Goal: Transaction & Acquisition: Purchase product/service

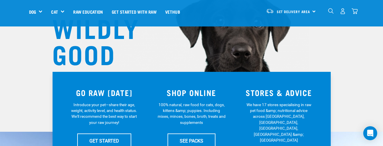
scroll to position [24, 0]
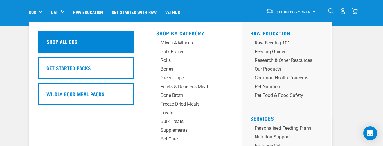
click at [99, 42] on div "Shop All Dog" at bounding box center [86, 42] width 96 height 22
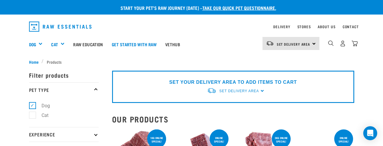
click at [336, 41] on div "0" at bounding box center [343, 43] width 30 height 13
click at [330, 43] on img "dropdown navigation" at bounding box center [331, 43] width 6 height 6
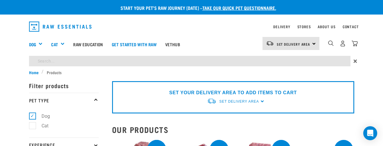
click at [270, 63] on input "search" at bounding box center [189, 61] width 321 height 10
type input "goat"
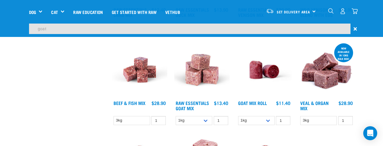
scroll to position [491, 0]
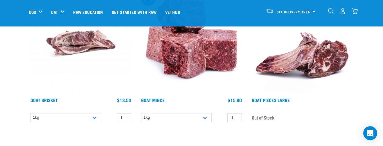
scroll to position [244, 0]
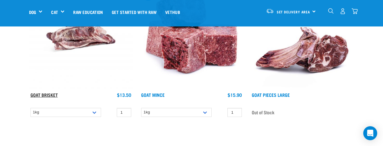
click at [50, 93] on link "Goat Brisket" at bounding box center [43, 94] width 27 height 3
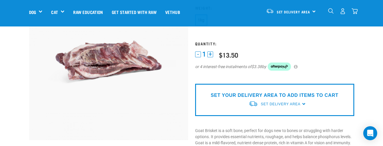
scroll to position [60, 0]
